Goal: Task Accomplishment & Management: Manage account settings

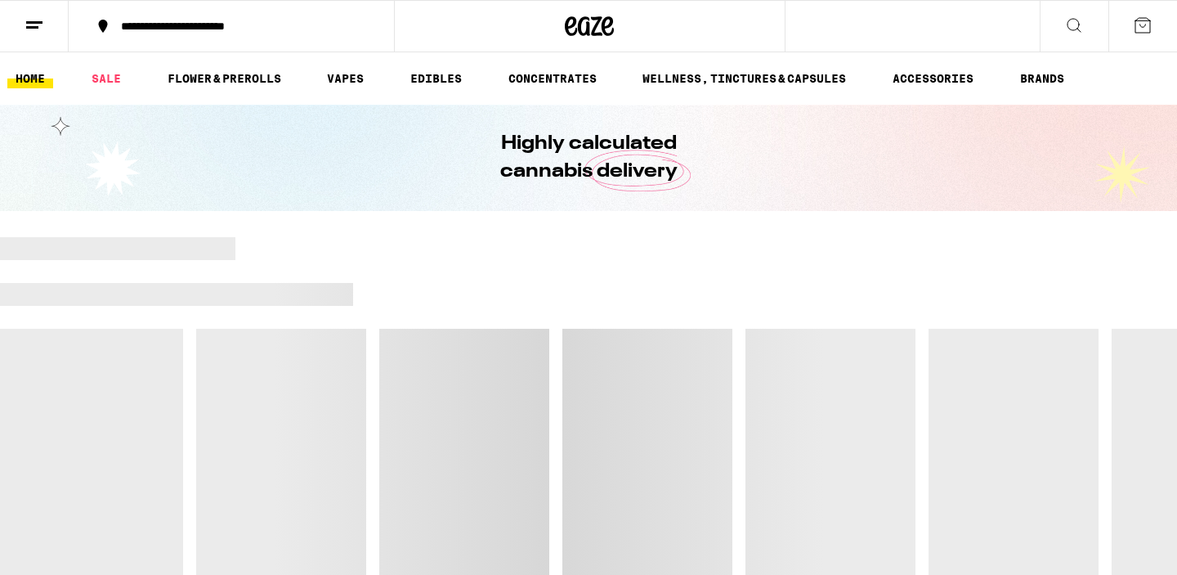
click at [16, 20] on button at bounding box center [34, 26] width 69 height 51
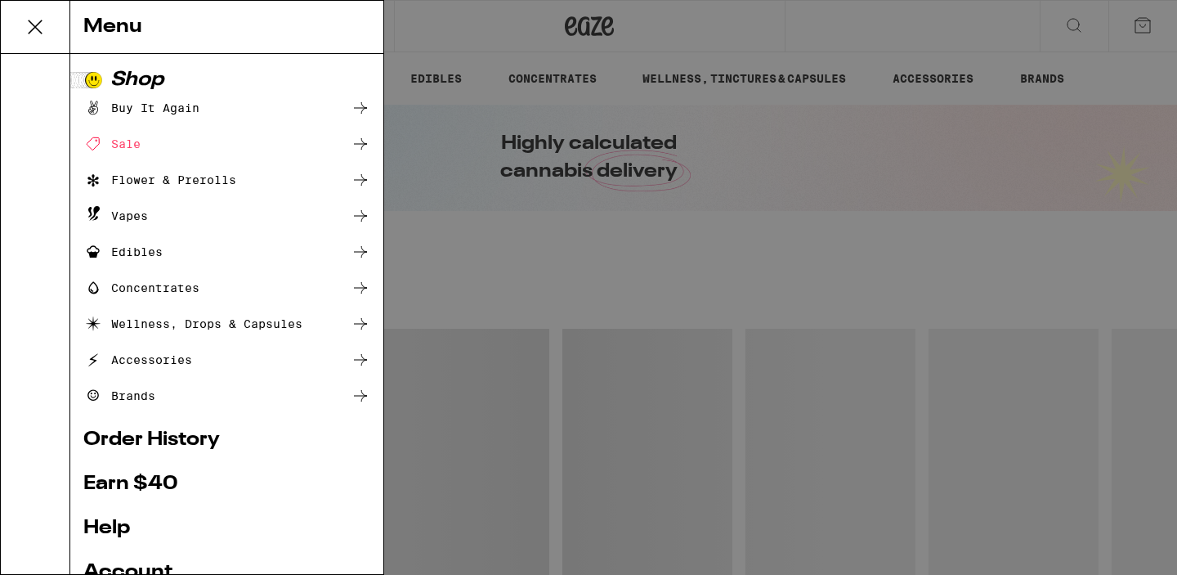
scroll to position [44, 0]
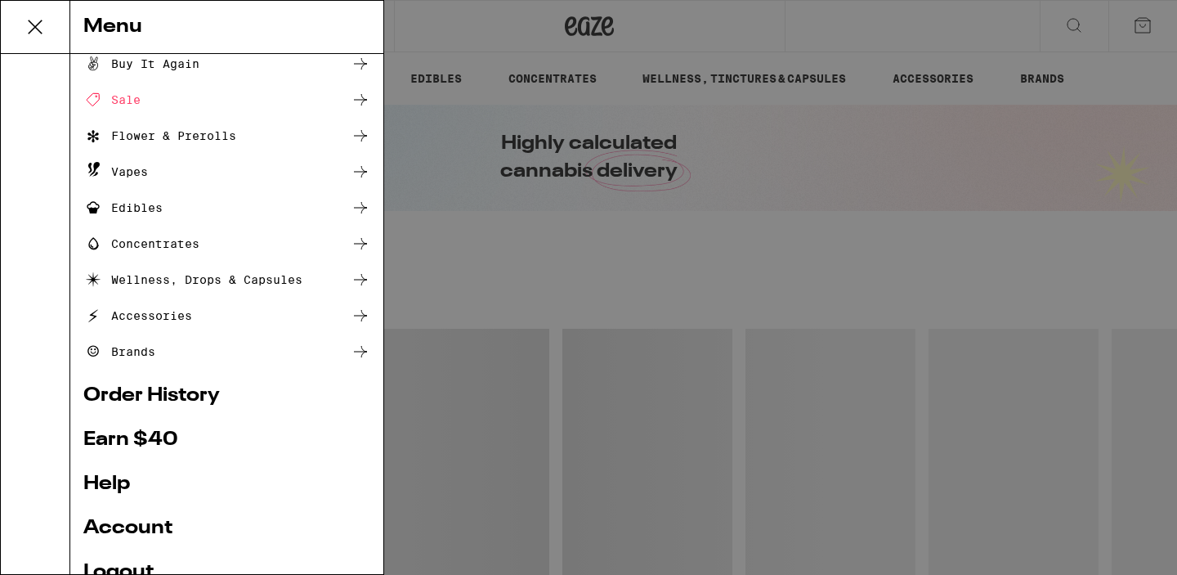
click at [145, 530] on link "Account" at bounding box center [226, 528] width 287 height 20
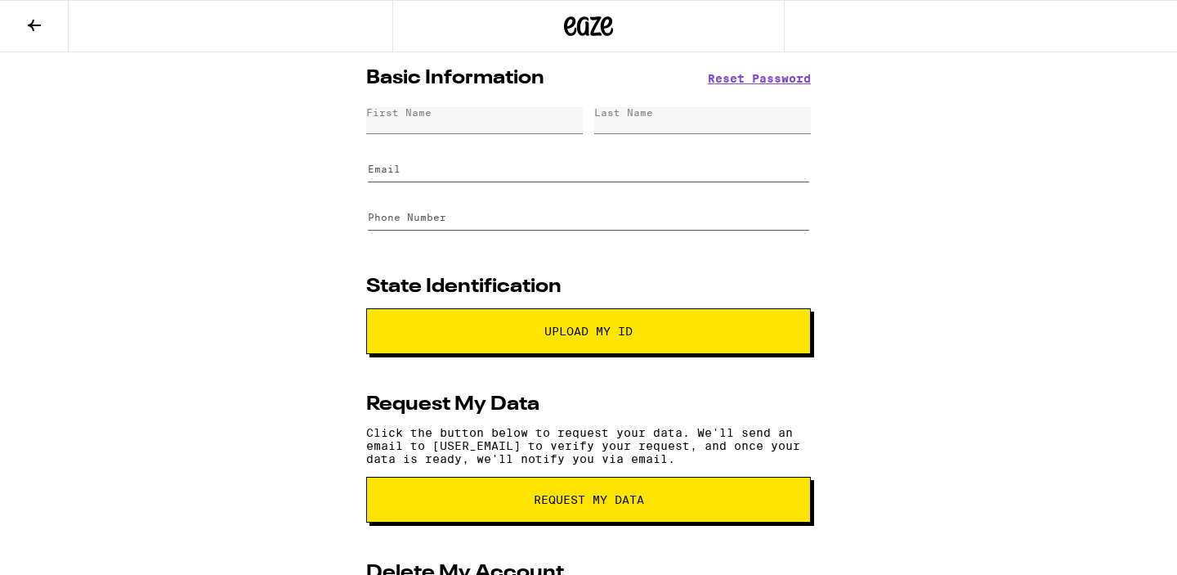
click at [5, 30] on button at bounding box center [34, 26] width 69 height 51
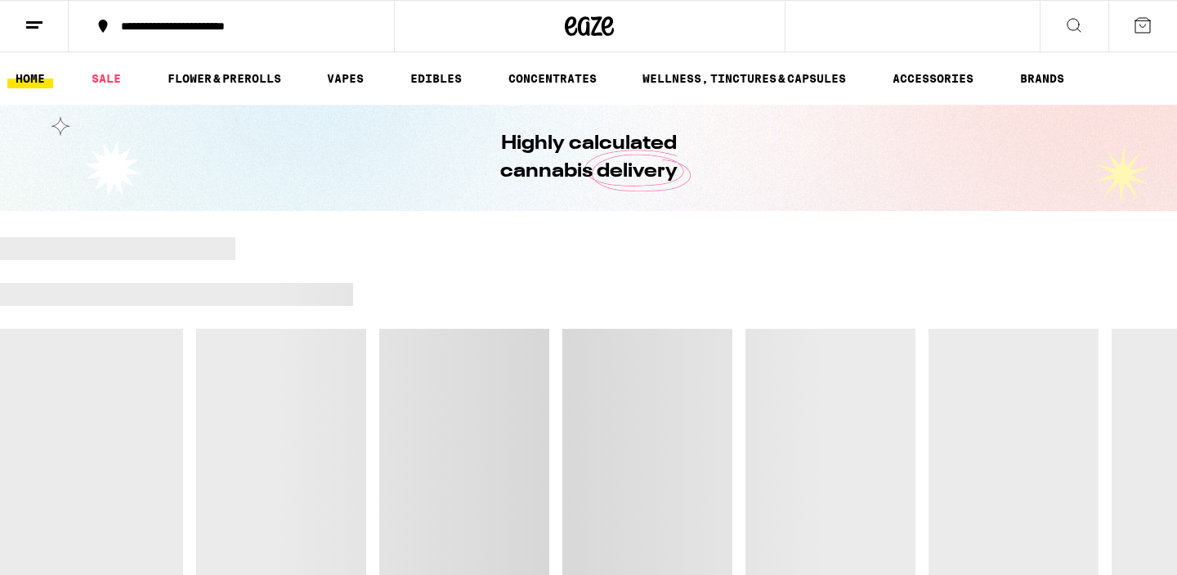
click at [39, 34] on button at bounding box center [34, 26] width 69 height 51
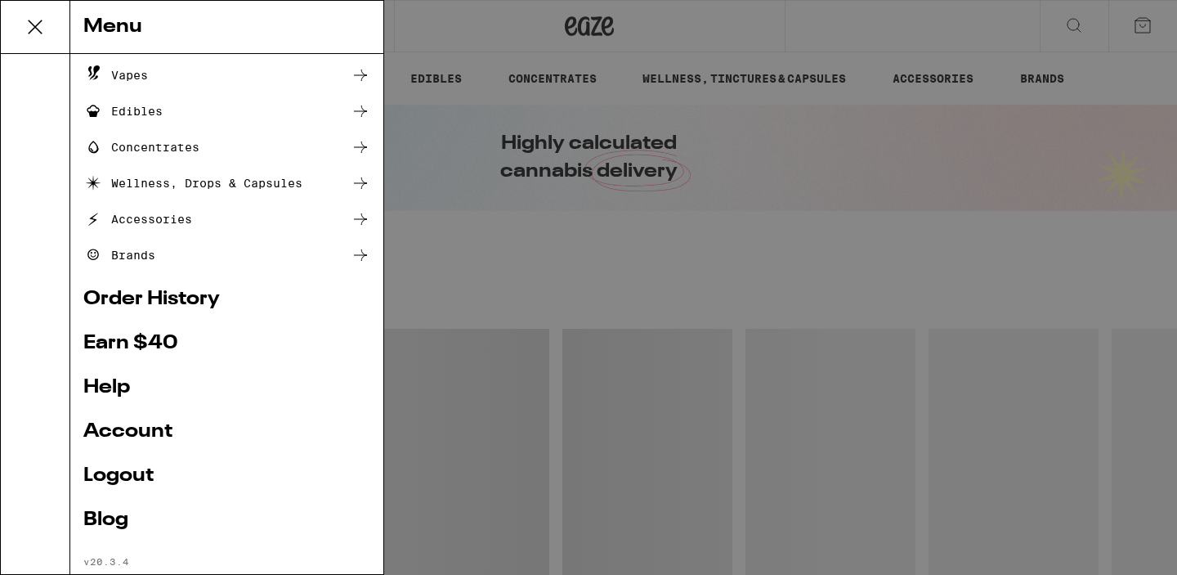
scroll to position [177, 0]
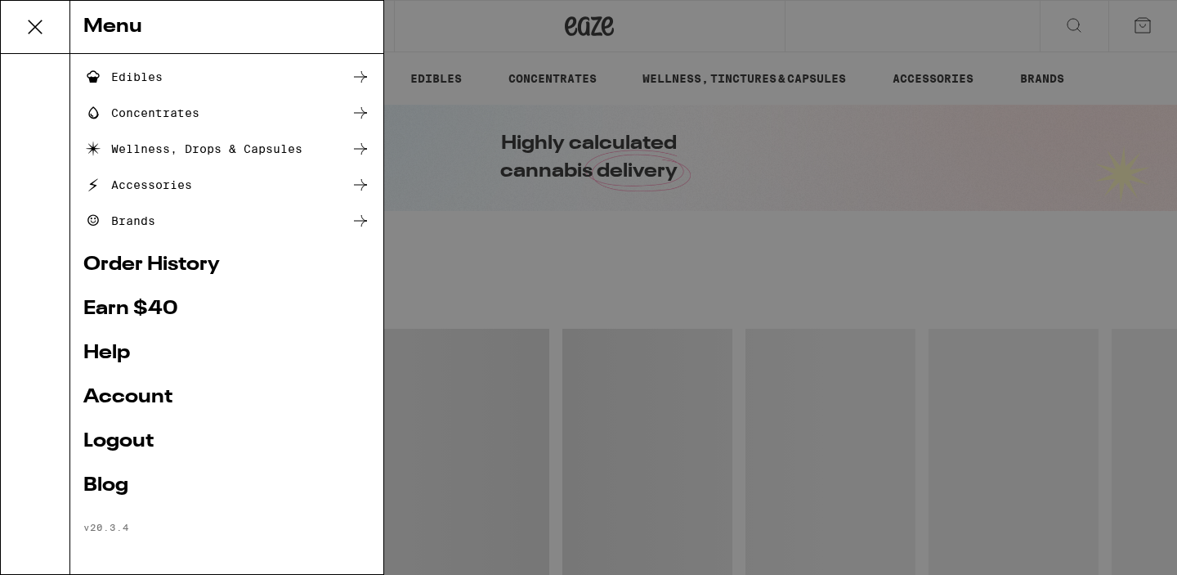
click at [146, 261] on link "Order History" at bounding box center [226, 265] width 287 height 20
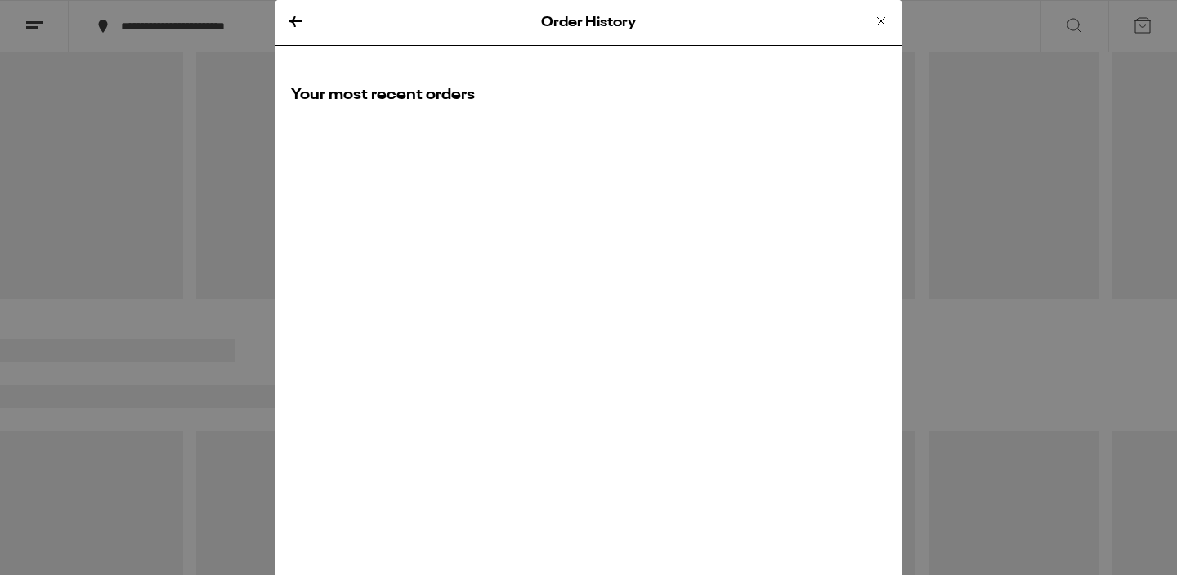
scroll to position [290, 0]
